Goal: Navigation & Orientation: Find specific page/section

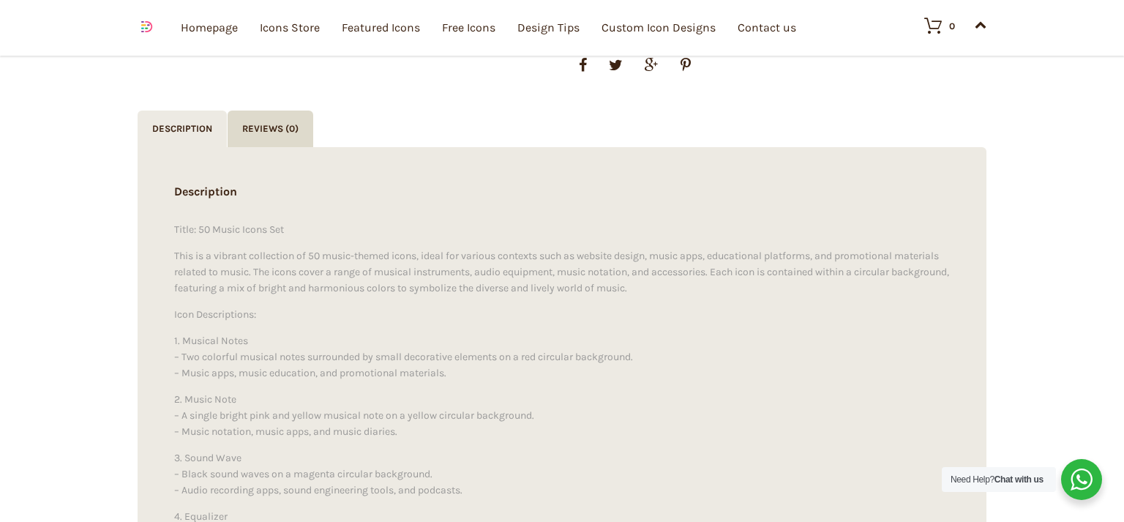
scroll to position [154, 0]
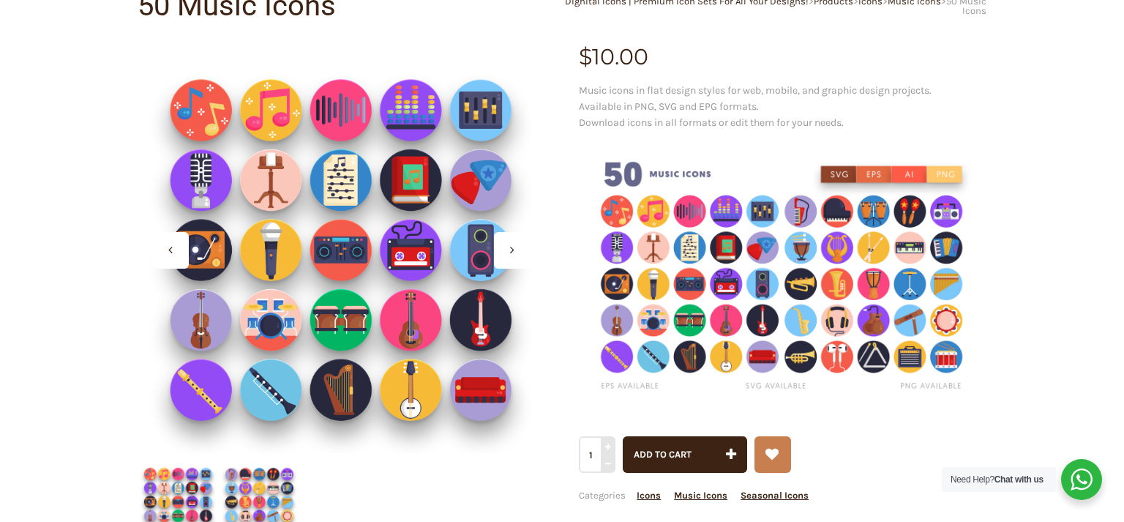
click at [522, 250] on div at bounding box center [512, 250] width 37 height 37
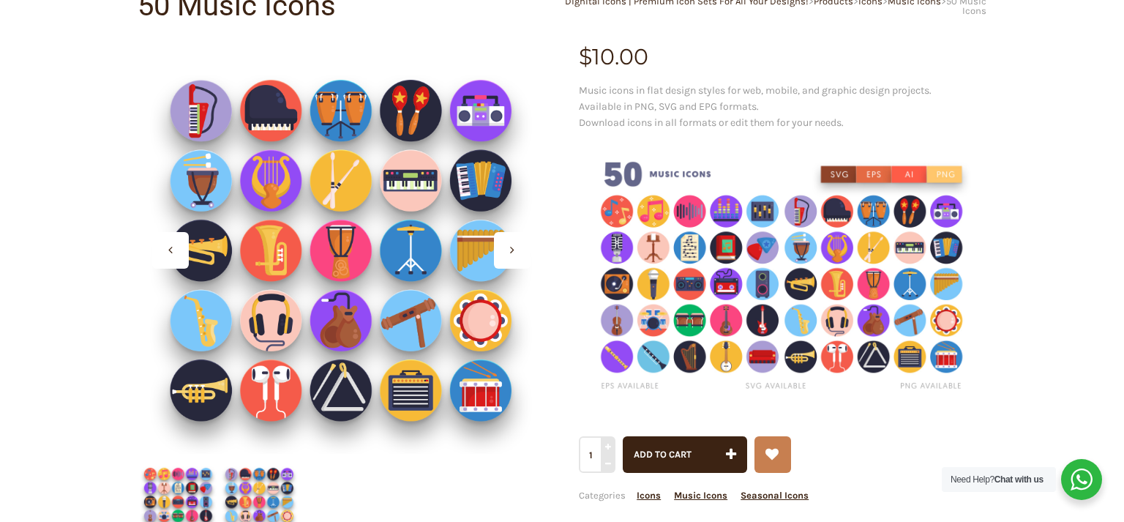
click at [522, 250] on div at bounding box center [512, 250] width 37 height 37
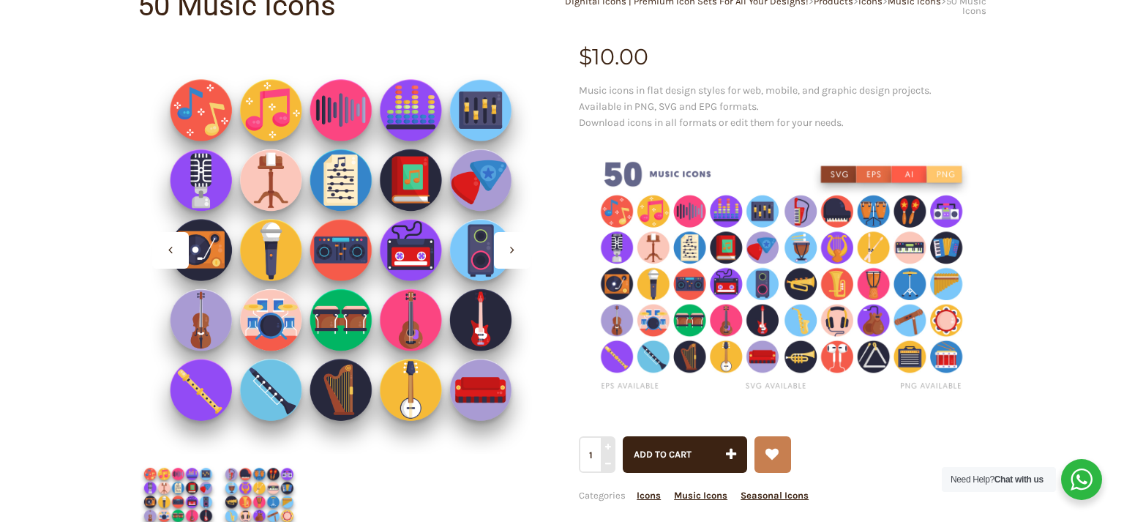
click at [522, 250] on div at bounding box center [512, 250] width 37 height 37
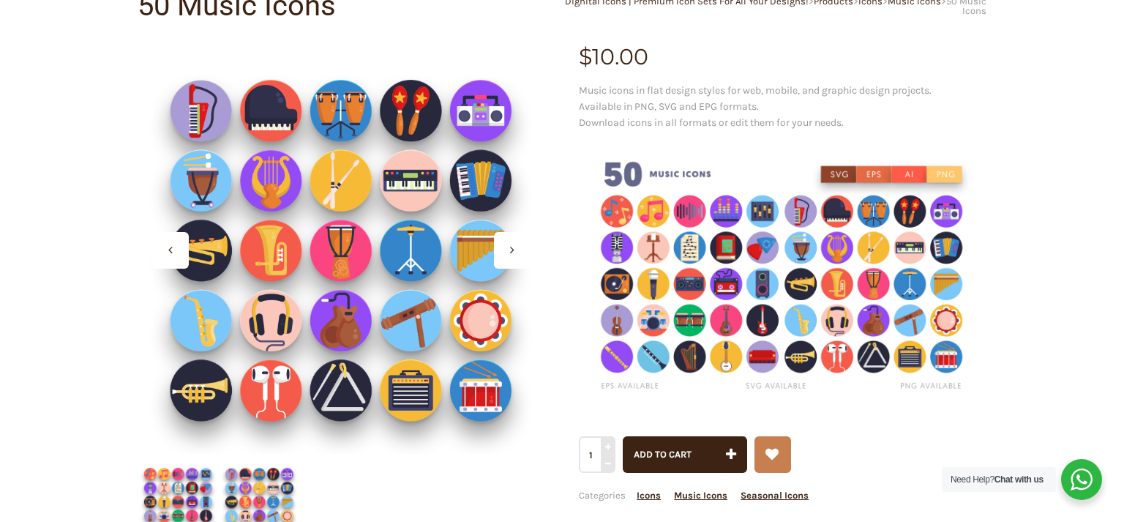
click at [522, 250] on div at bounding box center [512, 250] width 37 height 37
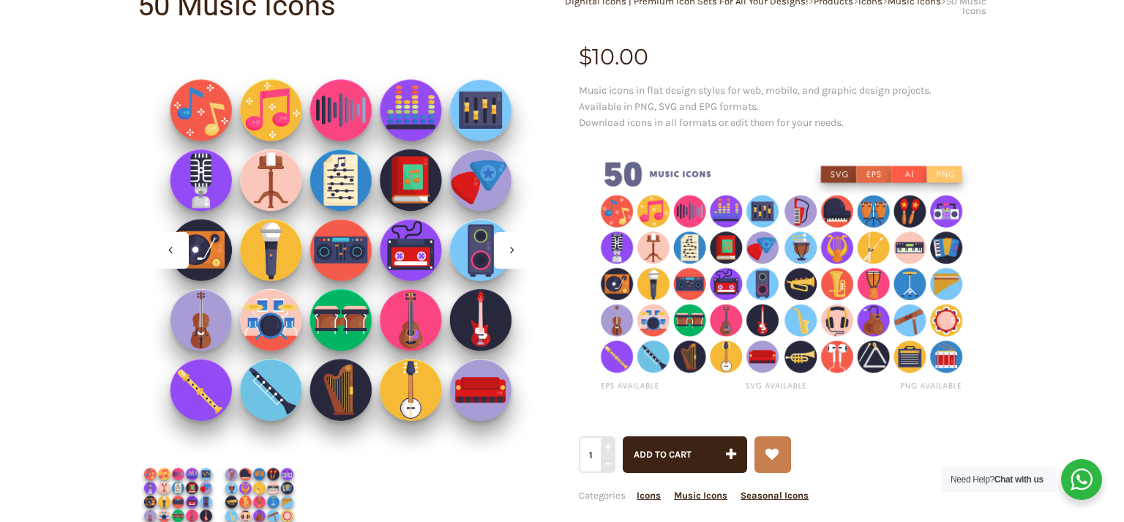
click at [522, 250] on div at bounding box center [512, 250] width 37 height 37
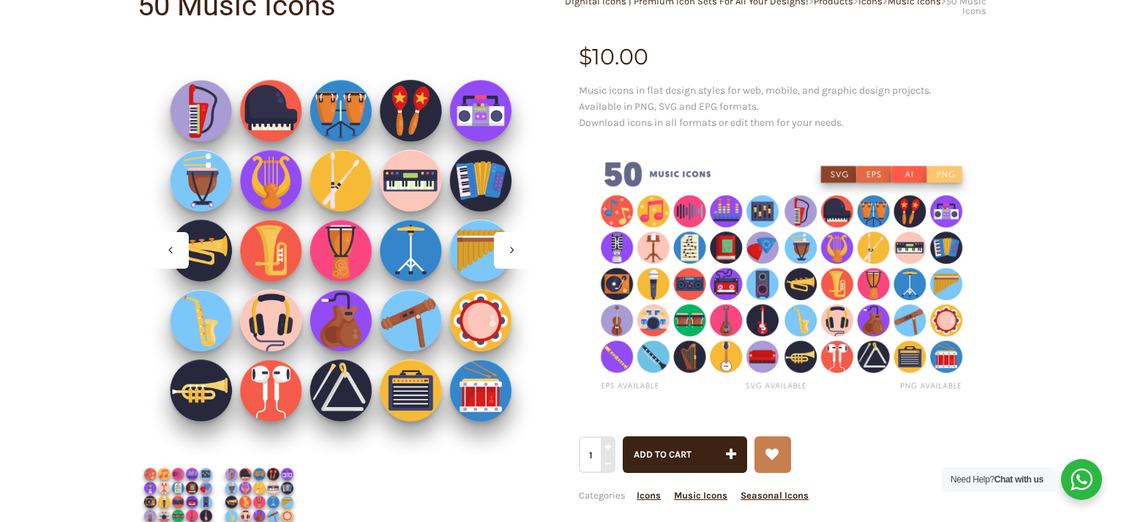
click at [522, 250] on div at bounding box center [512, 250] width 37 height 37
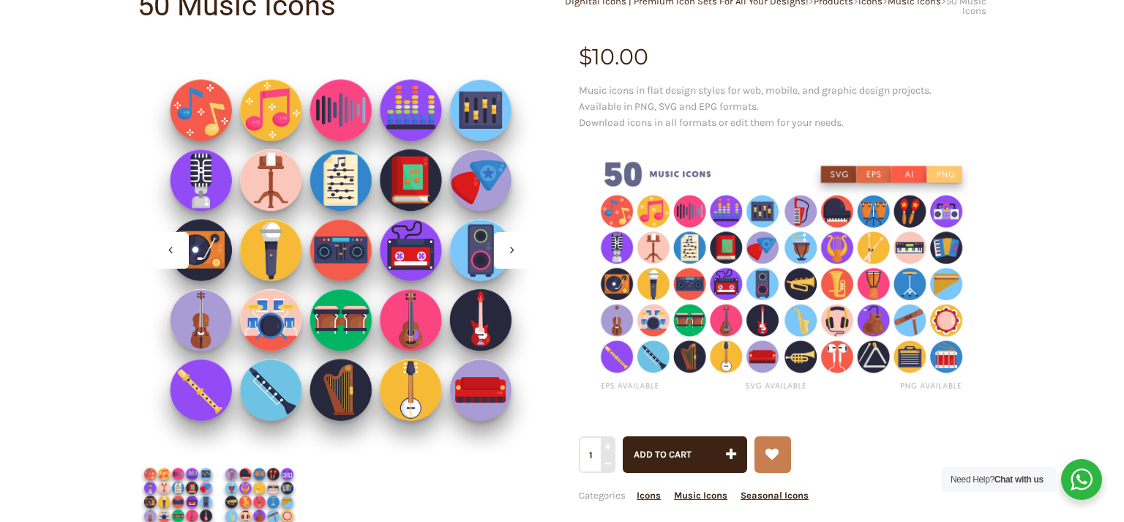
click at [522, 250] on div at bounding box center [512, 250] width 37 height 37
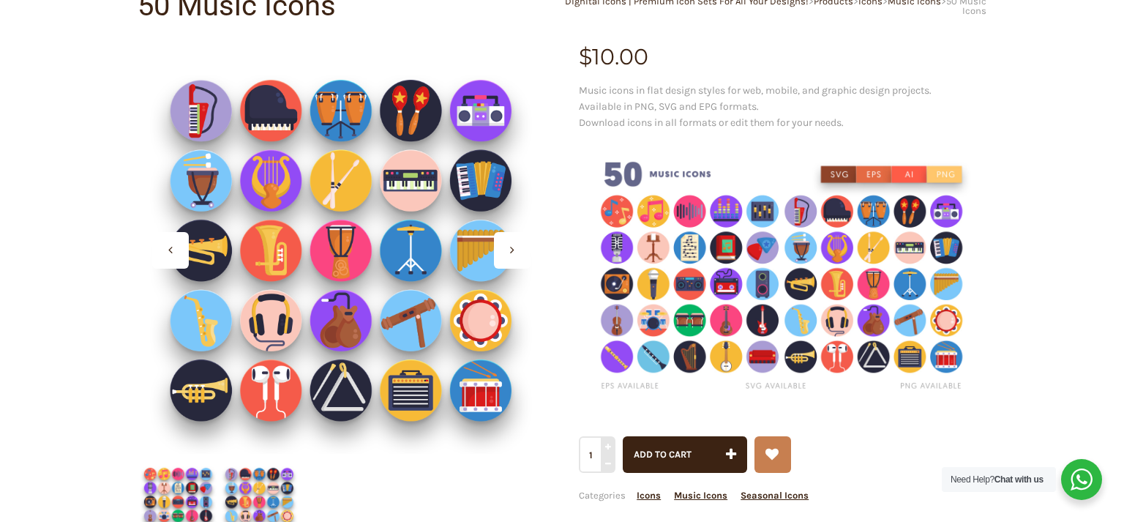
click at [522, 250] on div at bounding box center [512, 250] width 37 height 37
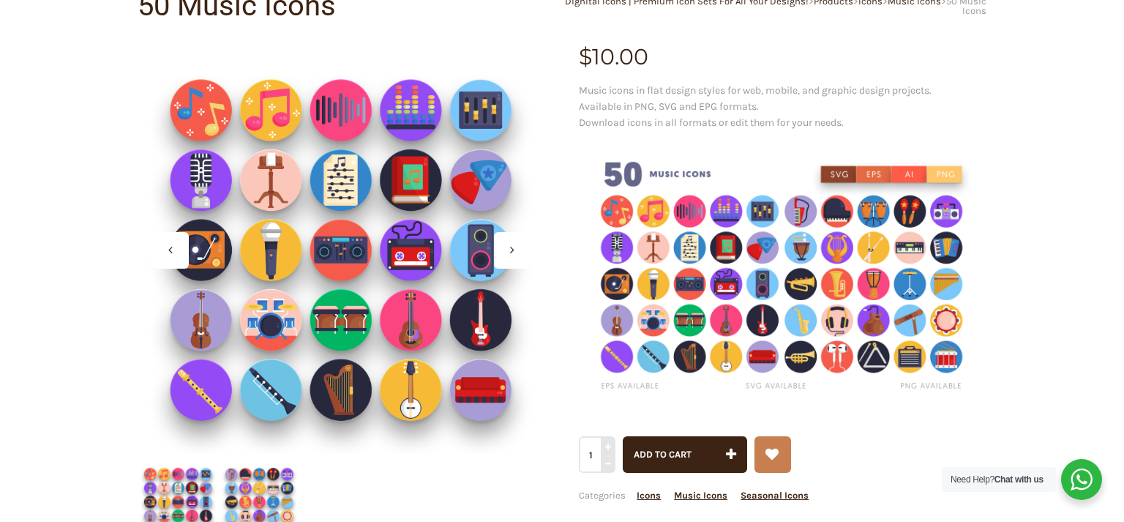
click at [522, 250] on div at bounding box center [512, 250] width 37 height 37
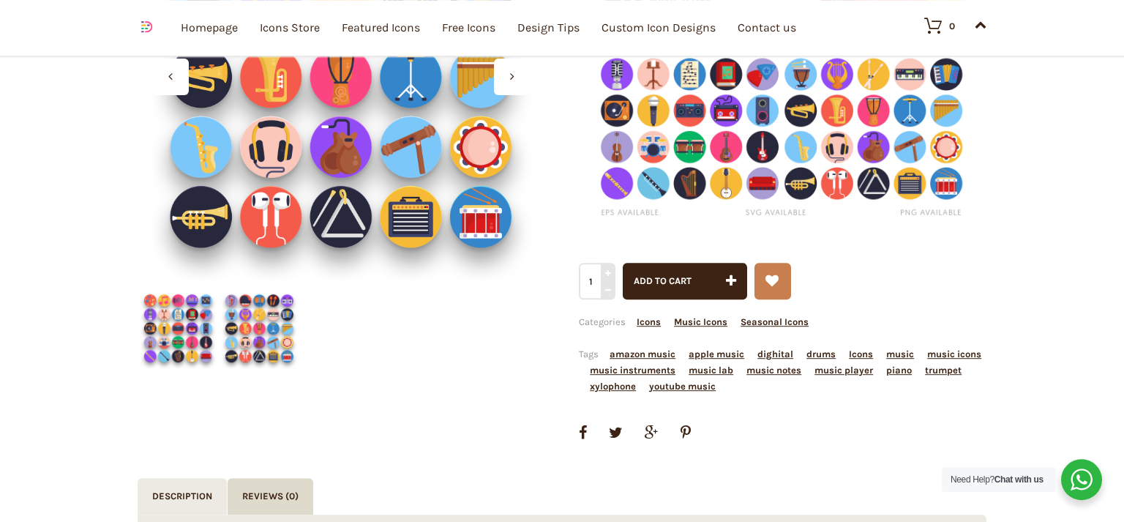
scroll to position [0, 0]
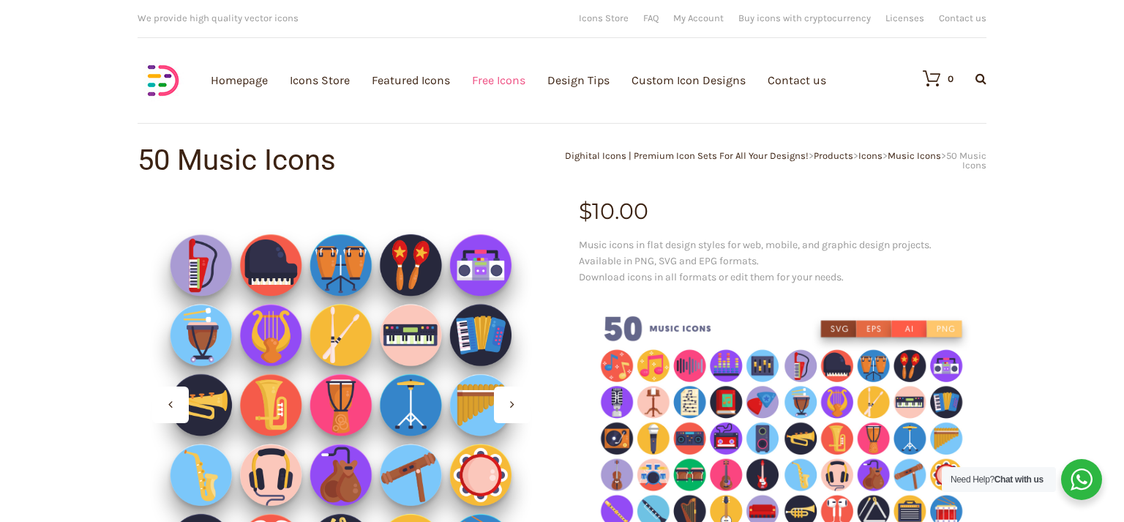
click at [484, 79] on link "Free Icons" at bounding box center [498, 80] width 53 height 160
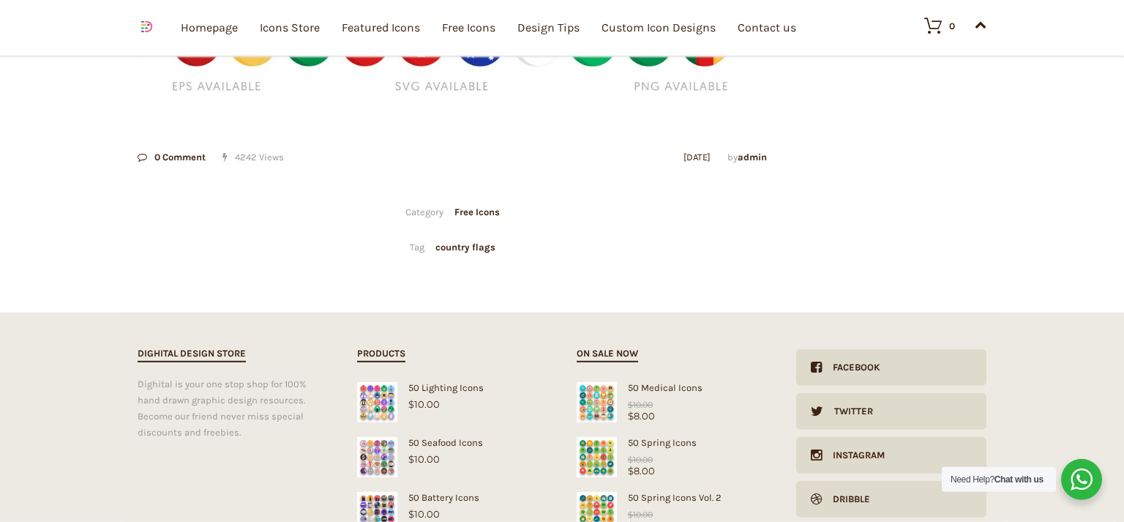
scroll to position [541, 0]
